Goal: Task Accomplishment & Management: Complete application form

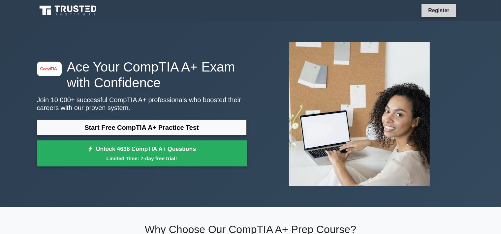
click at [447, 7] on link "Register" at bounding box center [438, 10] width 29 height 8
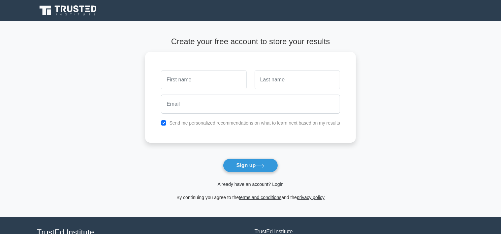
click at [243, 183] on link "Already have an account? Login" at bounding box center [251, 184] width 66 height 5
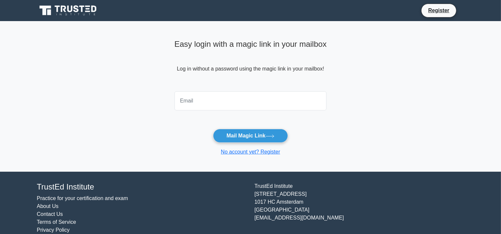
click at [229, 107] on input "email" at bounding box center [251, 100] width 152 height 19
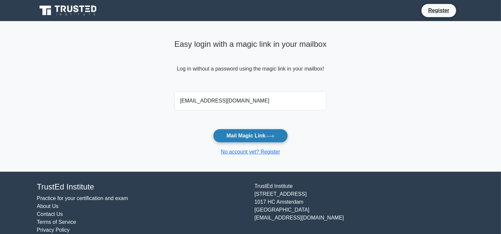
type input "[EMAIL_ADDRESS][DOMAIN_NAME]"
click at [238, 136] on button "Mail Magic Link" at bounding box center [250, 136] width 75 height 14
click at [250, 137] on button "Mail Magic Link" at bounding box center [250, 136] width 75 height 14
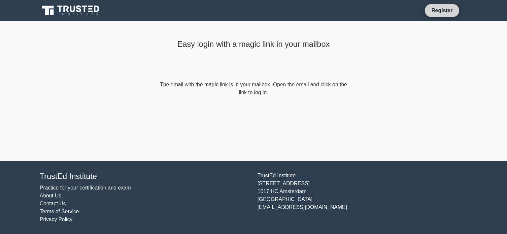
click at [447, 8] on link "Register" at bounding box center [441, 10] width 29 height 8
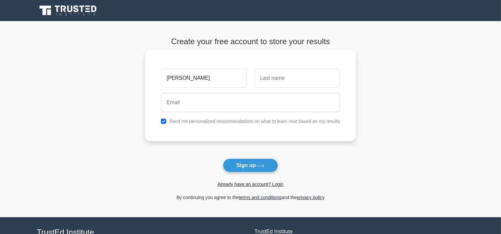
type input "[PERSON_NAME]"
type input "leheup"
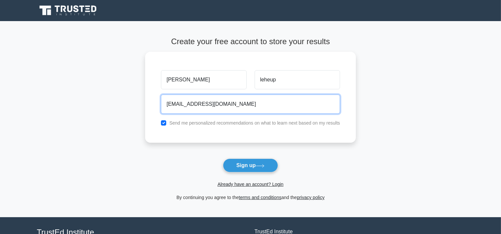
type input "[EMAIL_ADDRESS][DOMAIN_NAME]"
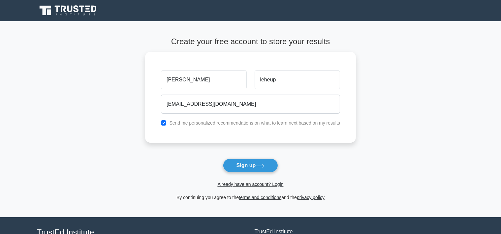
click at [349, 153] on form "Create your free account to store your results daniel leheup danielleheup@gmail…" at bounding box center [250, 119] width 211 height 165
click at [218, 121] on label "Send me personalized recommendations on what to learn next based on my results" at bounding box center [254, 121] width 171 height 5
click at [165, 123] on input "checkbox" at bounding box center [163, 121] width 5 height 5
checkbox input "false"
click at [239, 168] on button "Sign up" at bounding box center [250, 166] width 55 height 14
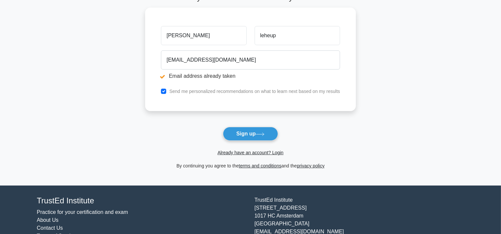
scroll to position [92, 0]
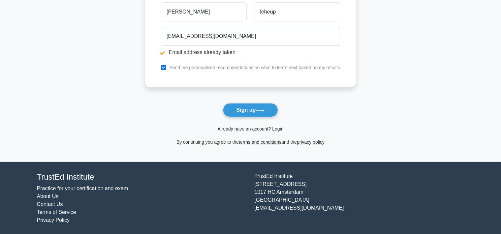
click at [249, 131] on link "Already have an account? Login" at bounding box center [251, 128] width 66 height 5
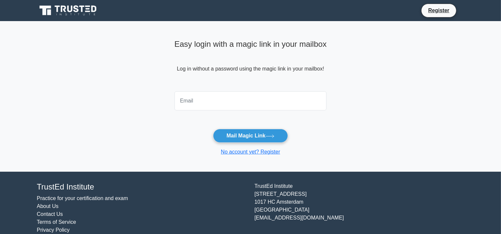
click at [245, 104] on input "email" at bounding box center [251, 100] width 152 height 19
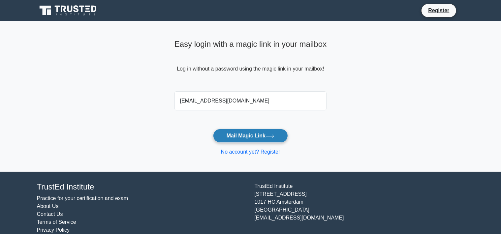
type input "[EMAIL_ADDRESS][DOMAIN_NAME]"
click at [227, 131] on button "Mail Magic Link" at bounding box center [250, 136] width 75 height 14
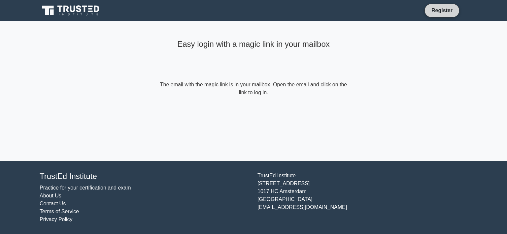
click at [441, 15] on link "Register" at bounding box center [441, 10] width 29 height 8
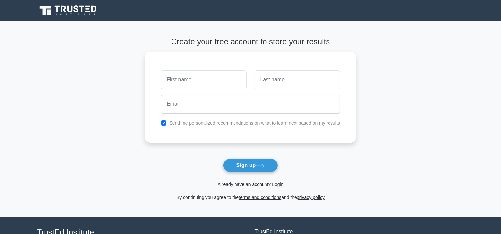
click at [267, 186] on link "Already have an account? Login" at bounding box center [251, 184] width 66 height 5
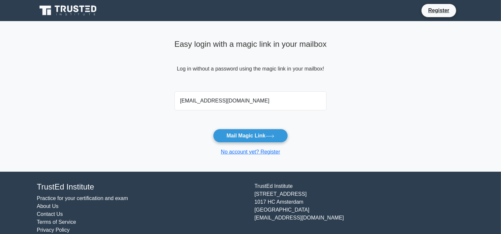
type input "danielleheup@gmail.com"
click at [213, 129] on button "Mail Magic Link" at bounding box center [250, 136] width 75 height 14
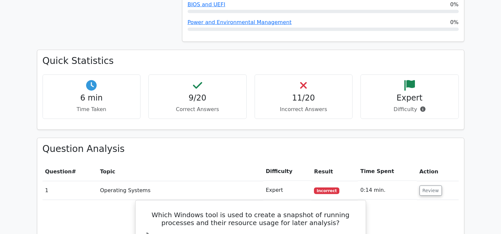
scroll to position [557, 0]
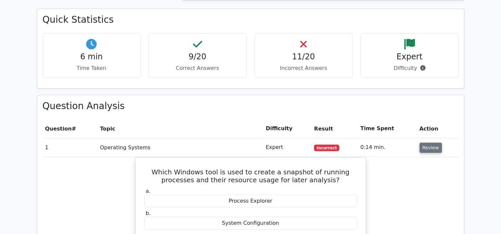
click at [423, 143] on button "Review" at bounding box center [431, 148] width 22 height 10
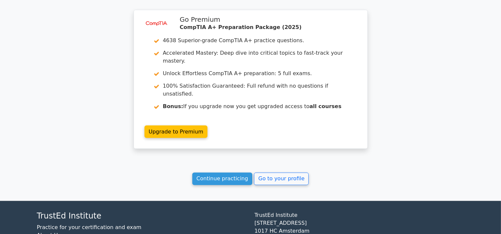
scroll to position [1109, 0]
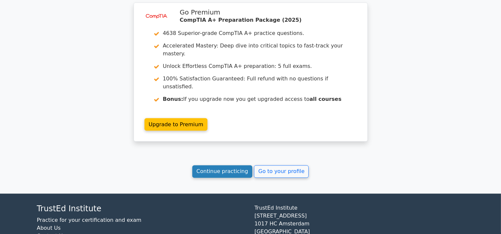
click at [237, 166] on link "Continue practicing" at bounding box center [222, 172] width 60 height 13
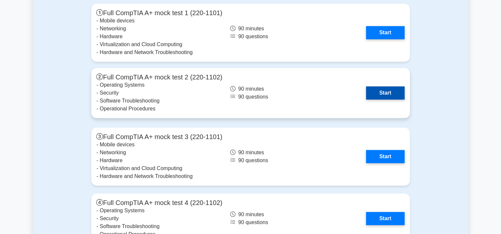
scroll to position [1766, 0]
